Goal: Task Accomplishment & Management: Complete application form

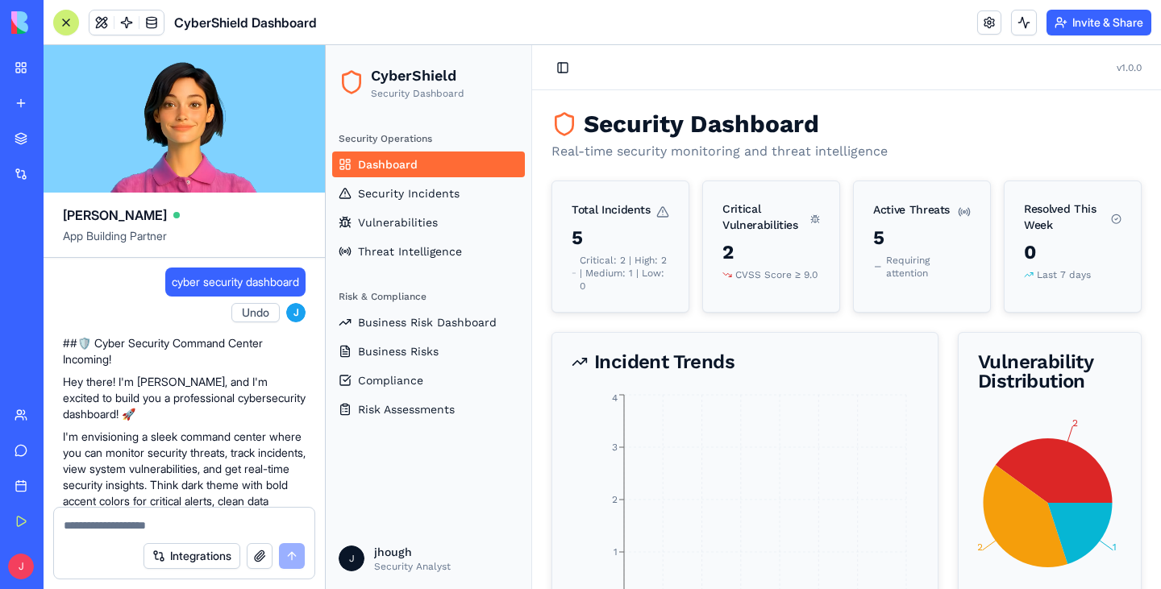
scroll to position [2870, 0]
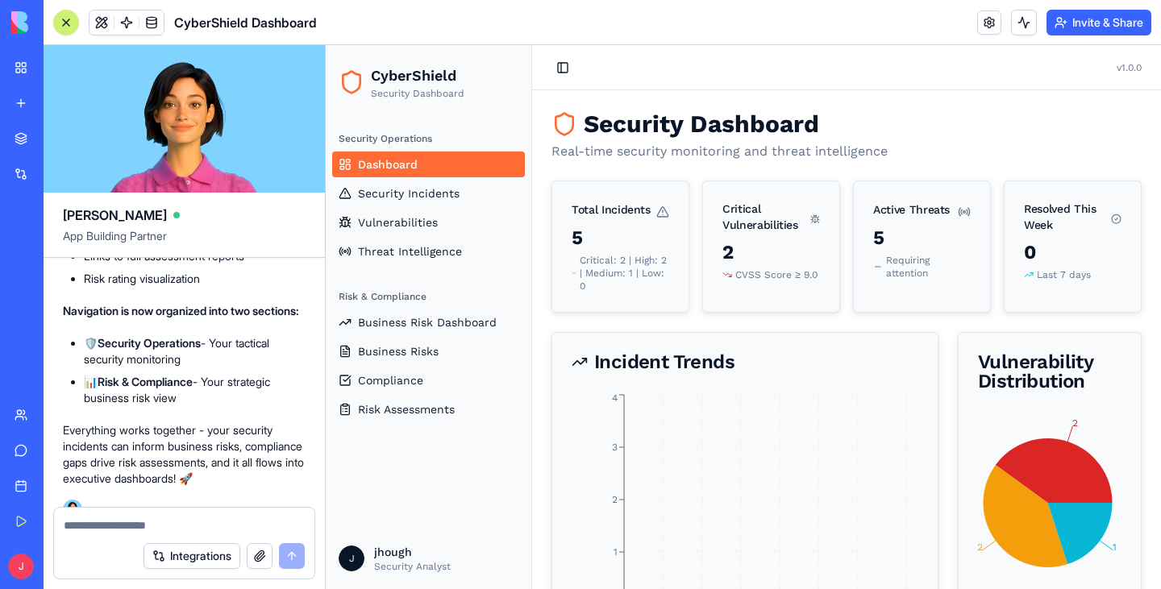
click at [435, 299] on div "Risk & Compliance" at bounding box center [428, 297] width 193 height 26
click at [397, 326] on span "Business Risk Dashboard" at bounding box center [427, 322] width 139 height 16
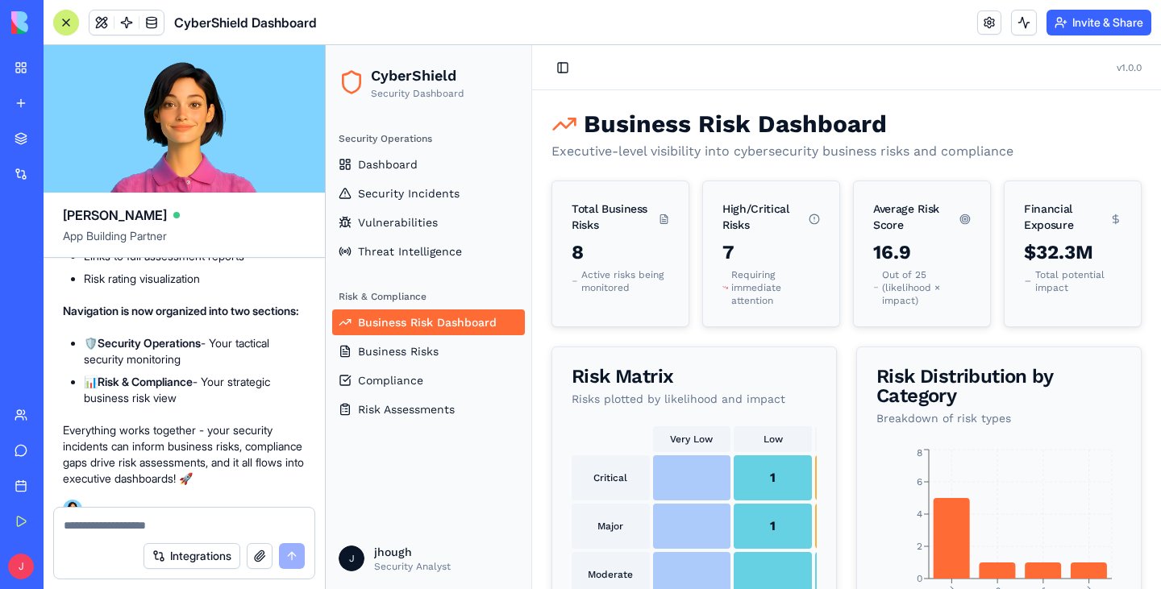
scroll to position [161, 0]
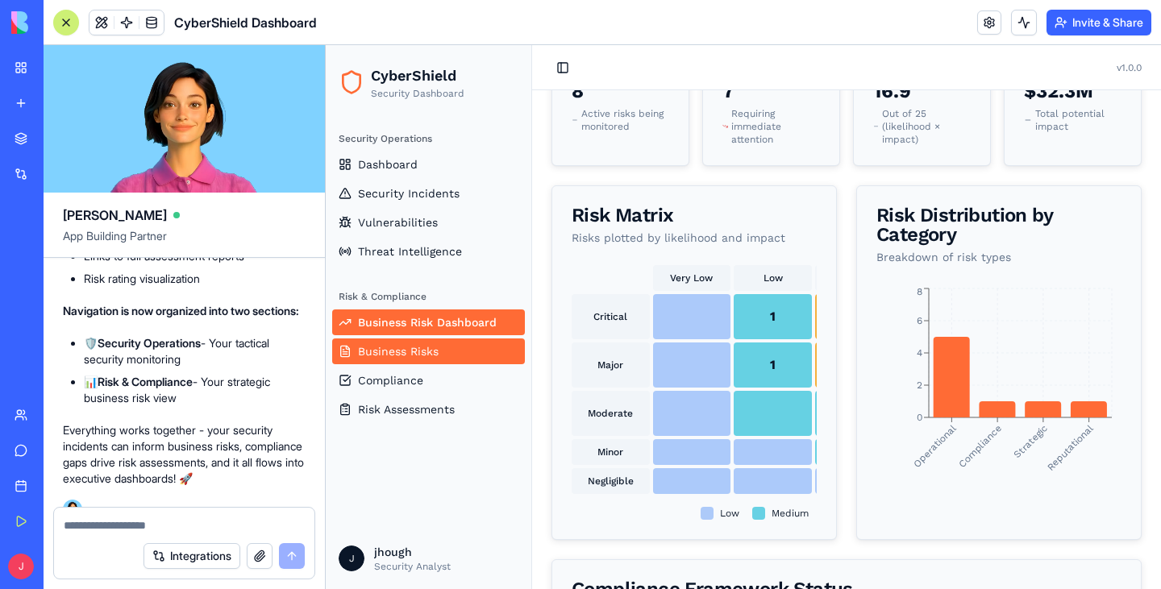
click at [417, 348] on span "Business Risks" at bounding box center [398, 351] width 81 height 16
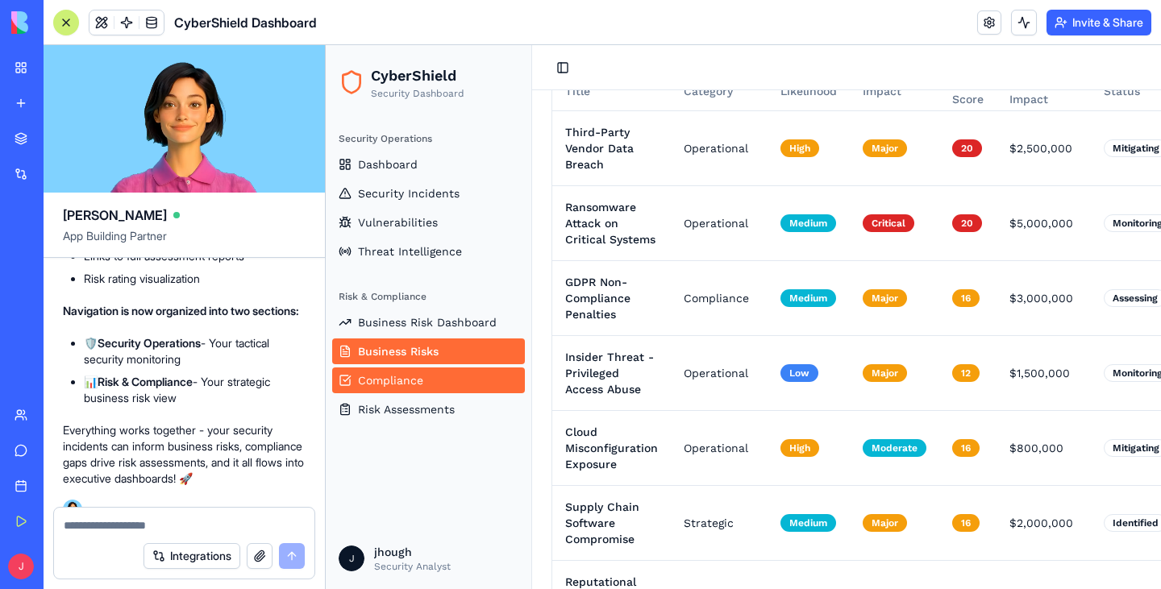
click at [415, 377] on span "Compliance" at bounding box center [390, 380] width 65 height 16
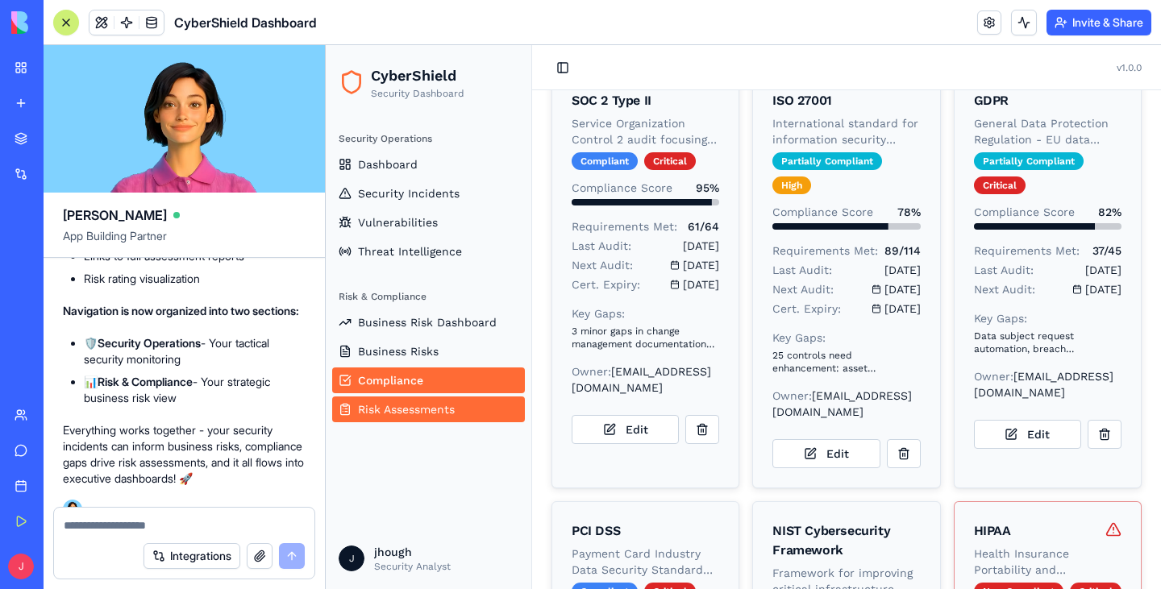
click at [405, 421] on link "Risk Assessments" at bounding box center [428, 410] width 193 height 26
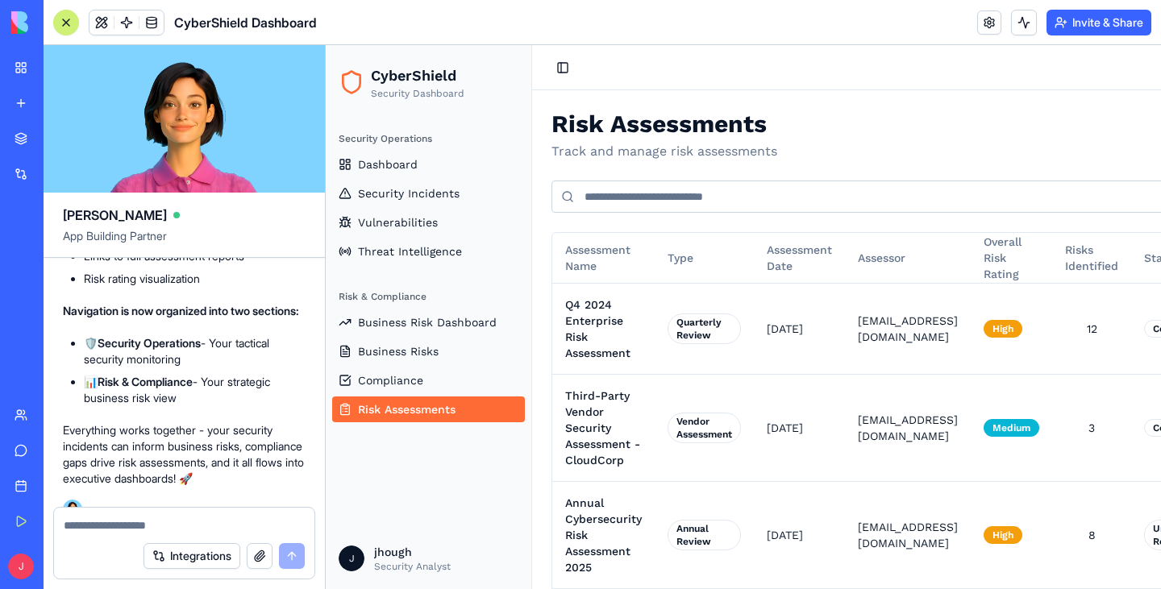
click at [146, 526] on textarea at bounding box center [184, 526] width 241 height 16
type textarea "**********"
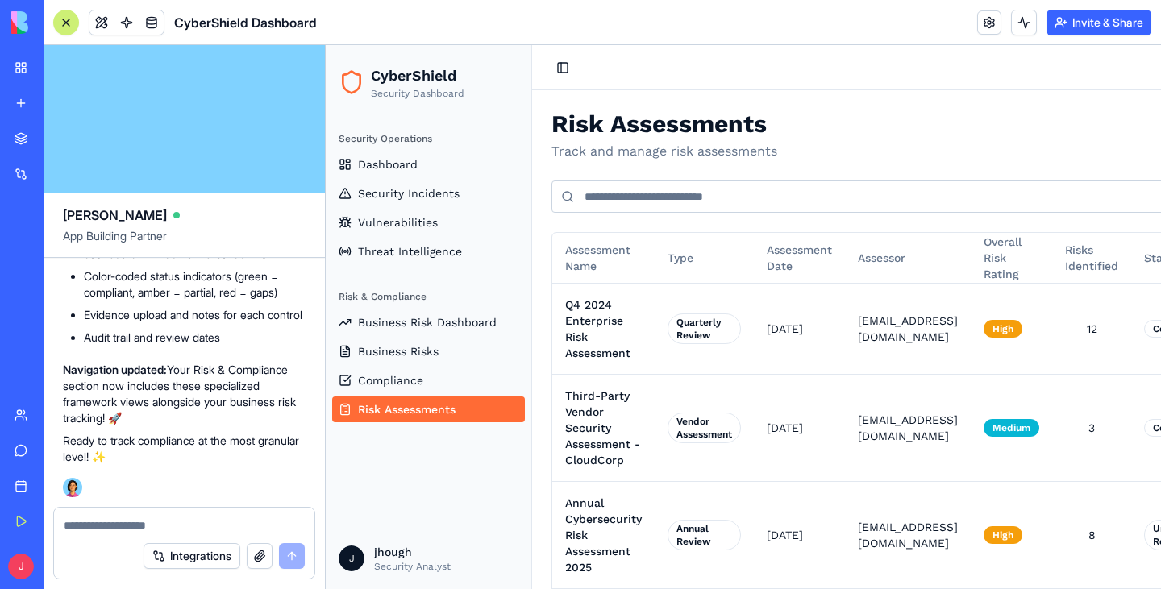
scroll to position [4558, 0]
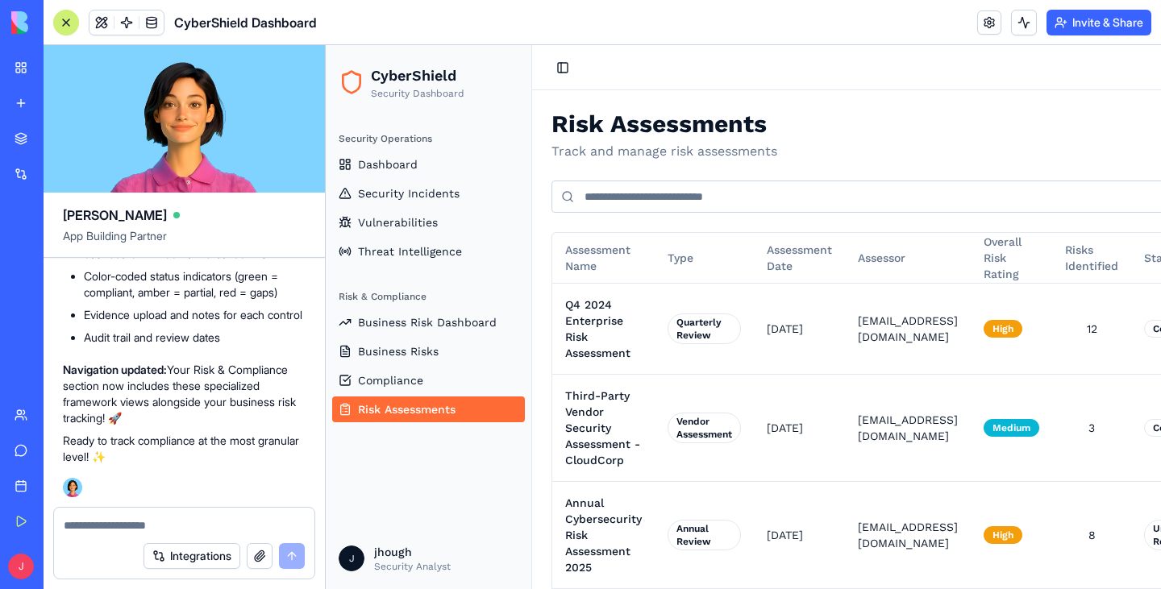
click at [134, 513] on div at bounding box center [184, 521] width 260 height 26
click at [127, 526] on textarea at bounding box center [184, 526] width 241 height 16
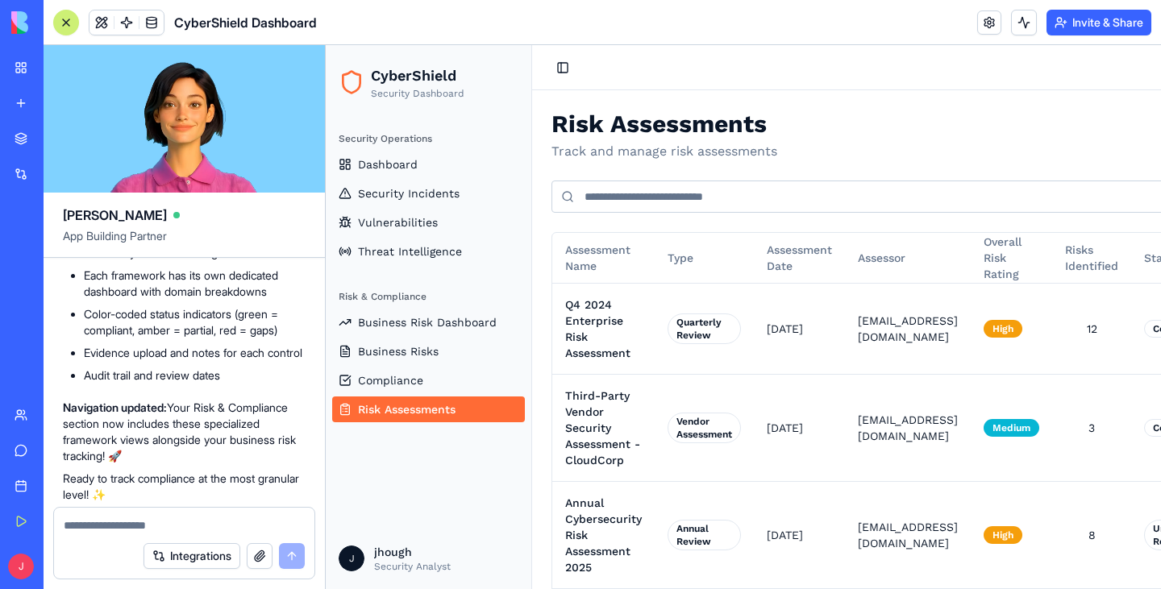
scroll to position [4316, 0]
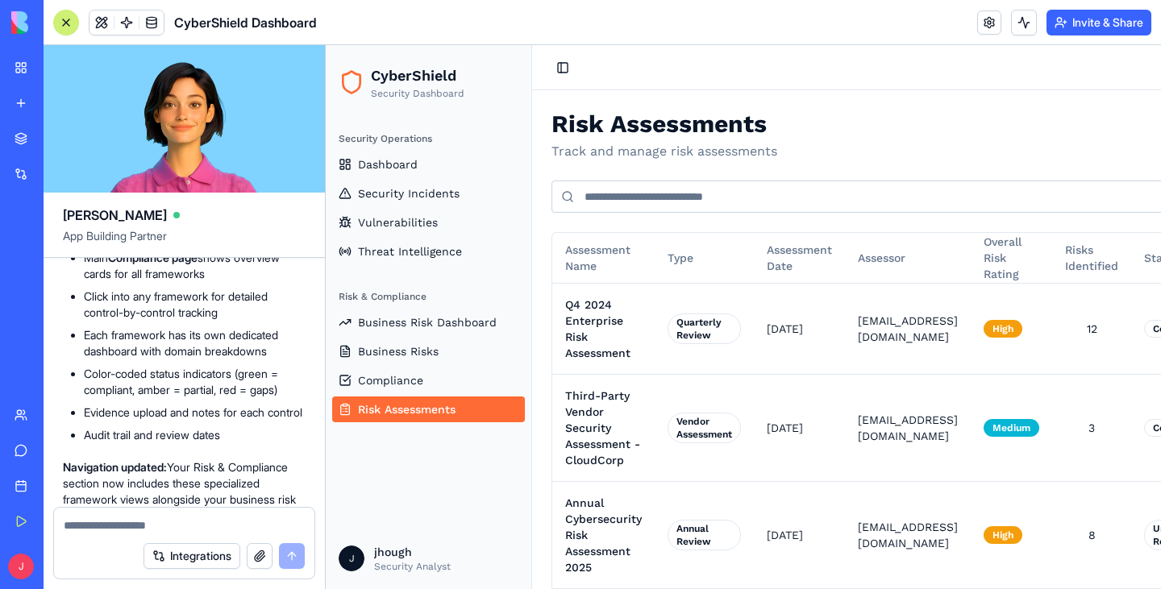
click at [105, 521] on textarea at bounding box center [184, 526] width 241 height 16
type textarea "**********"
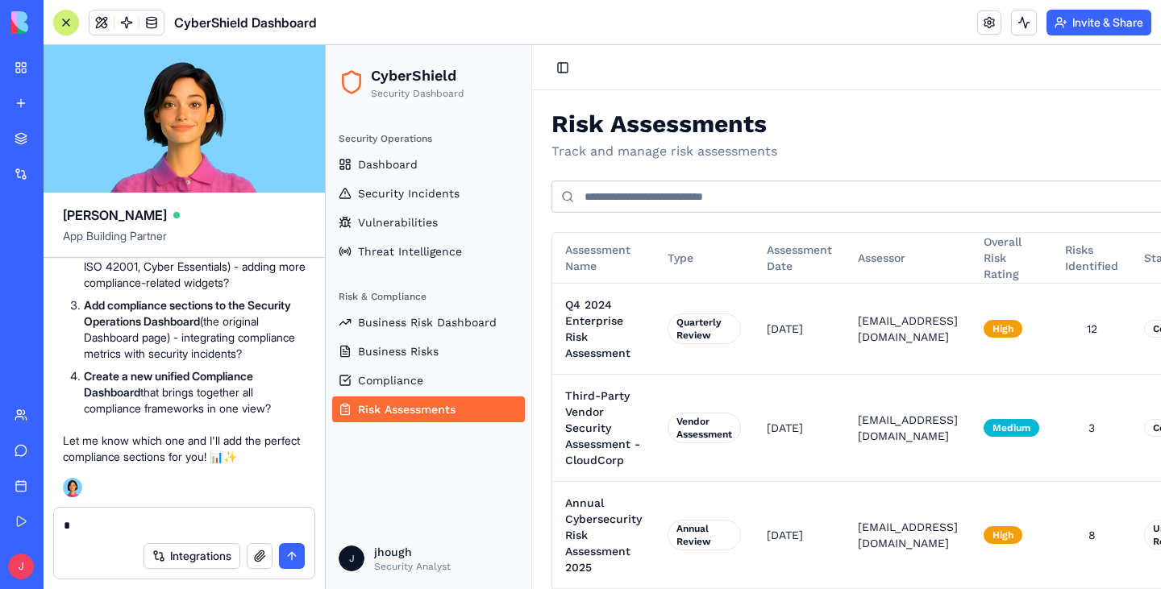
scroll to position [4987, 0]
drag, startPoint x: 90, startPoint y: 281, endPoint x: 256, endPoint y: 297, distance: 166.1
click at [256, 220] on p "Add compliance sections to the main Business Risk Dashboard (BusinessRiskDashbo…" at bounding box center [195, 179] width 222 height 81
drag, startPoint x: 86, startPoint y: 364, endPoint x: 257, endPoint y: 380, distance: 171.7
click at [247, 257] on strong "Add compliance sections to the framework-specific dashboards" at bounding box center [166, 242] width 164 height 30
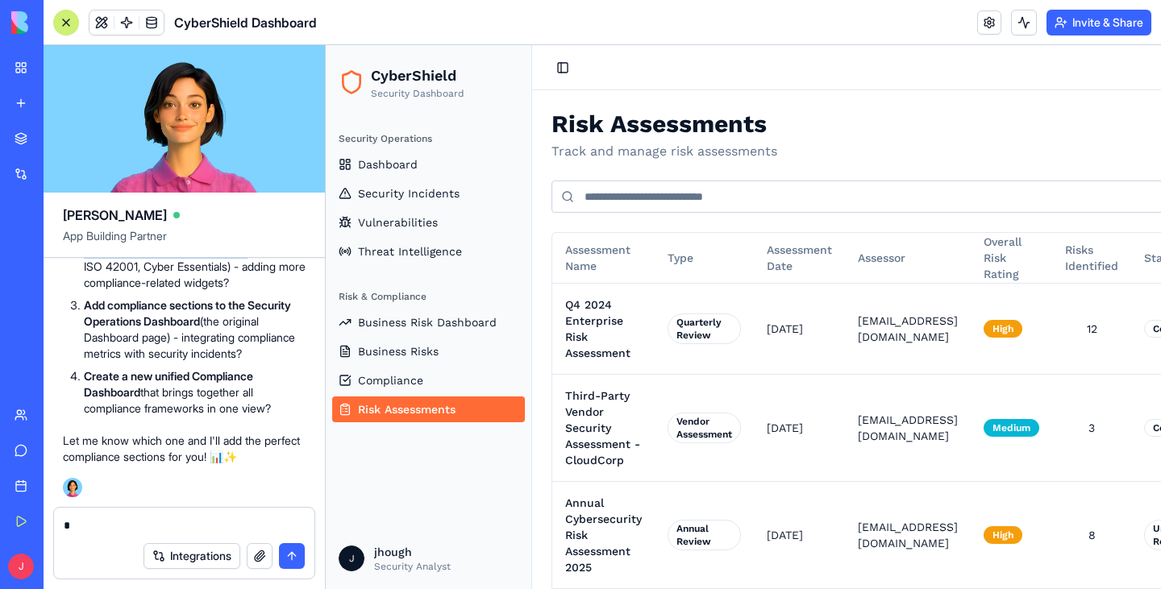
copy strong "Add compliance sections to the framework-specific dashboards"
drag, startPoint x: 100, startPoint y: 517, endPoint x: 88, endPoint y: 518, distance: 12.2
click at [88, 518] on textarea "*" at bounding box center [184, 526] width 241 height 16
paste textarea "**********"
type textarea "**********"
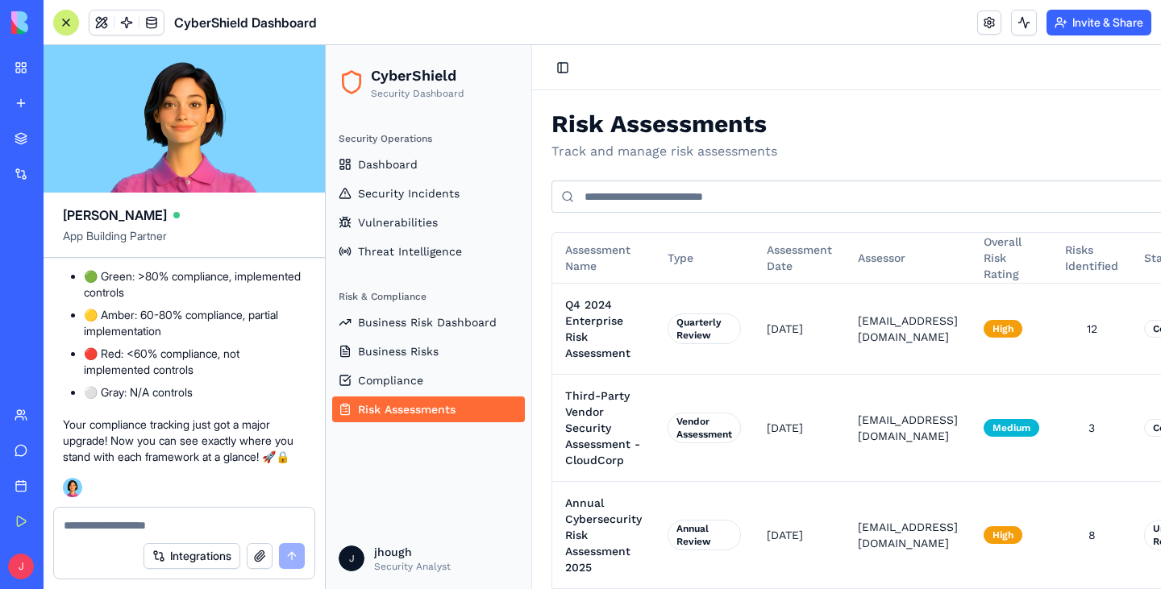
scroll to position [7224, 0]
click at [139, 520] on textarea at bounding box center [184, 526] width 241 height 16
type textarea "***"
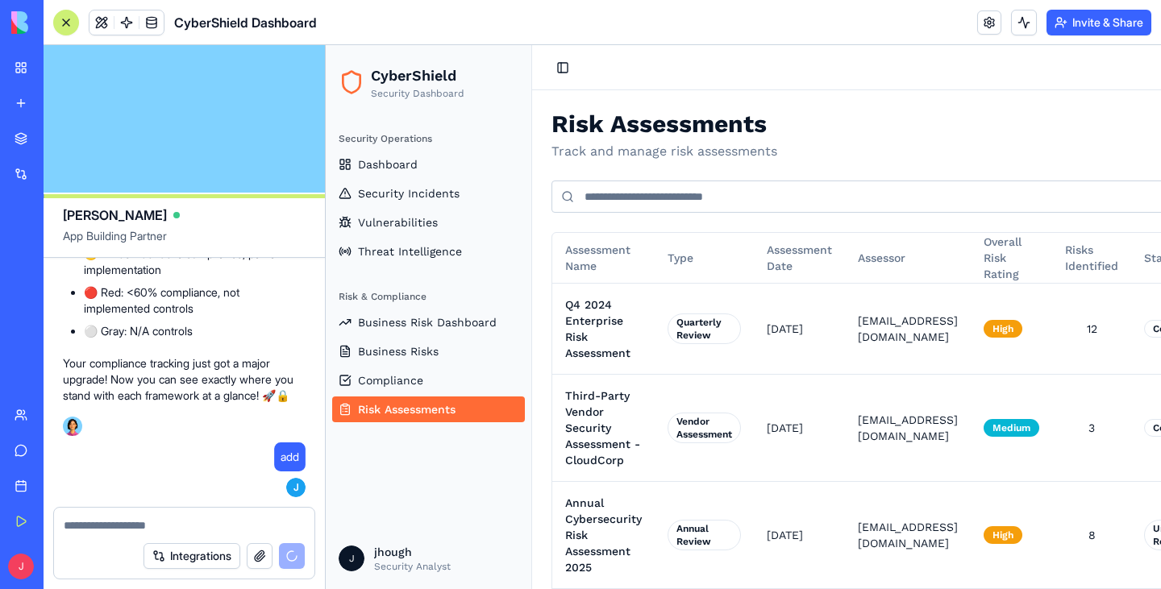
scroll to position [7286, 0]
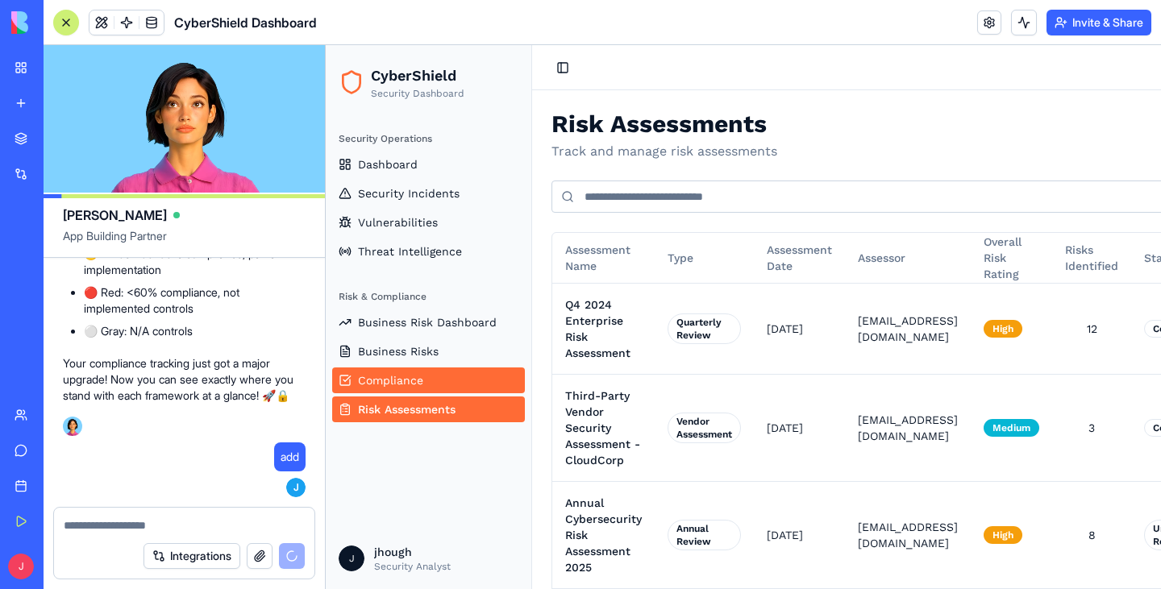
click at [372, 385] on span "Compliance" at bounding box center [390, 380] width 65 height 16
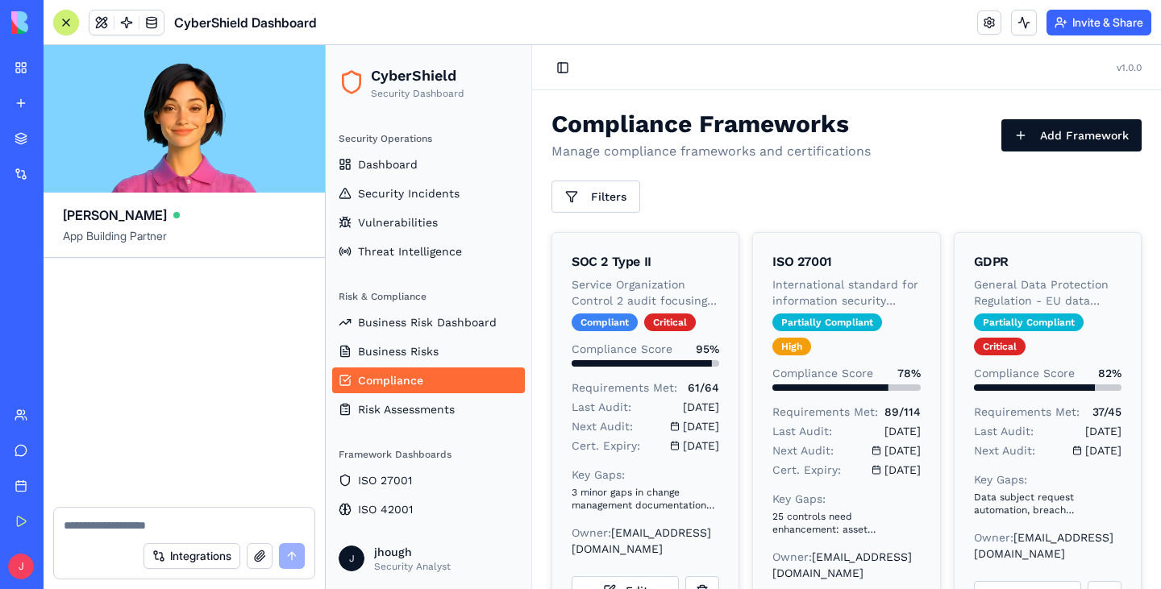
scroll to position [8704, 0]
